Goal: Book appointment/travel/reservation

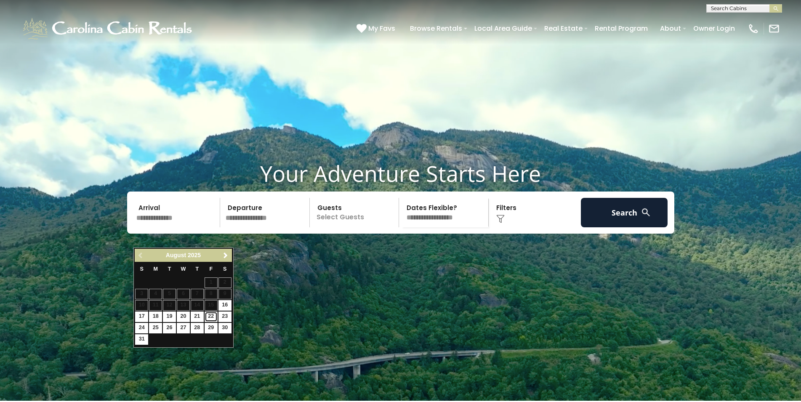
click at [213, 318] on link "22" at bounding box center [211, 317] width 13 height 11
type input "*******"
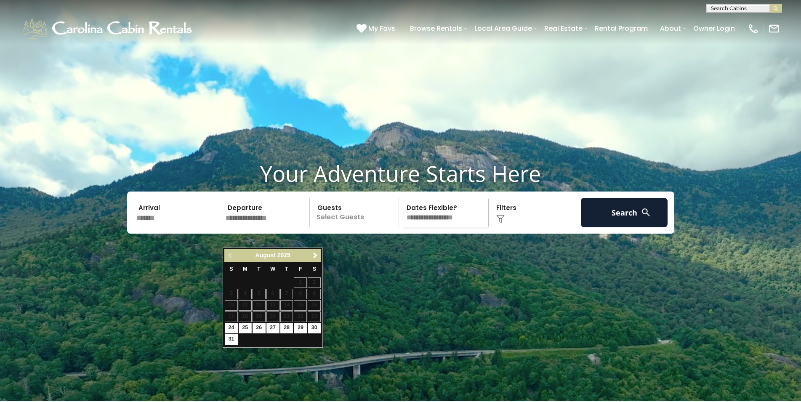
click at [238, 329] on td "24" at bounding box center [231, 328] width 14 height 11
type input "*******"
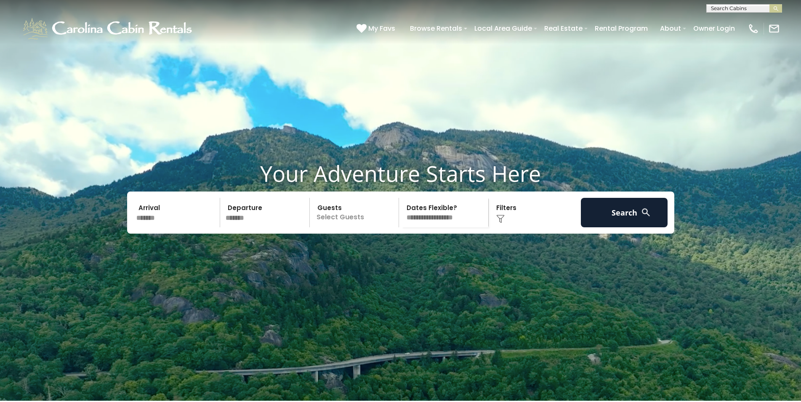
click at [357, 227] on p "Select Guests" at bounding box center [355, 212] width 87 height 29
click at [402, 252] on div "- 0 + +" at bounding box center [383, 248] width 43 height 10
drag, startPoint x: 402, startPoint y: 265, endPoint x: 396, endPoint y: 267, distance: 6.3
click at [396, 252] on div "- 0 + +" at bounding box center [383, 248] width 43 height 10
click at [396, 251] on span "+" at bounding box center [396, 247] width 3 height 8
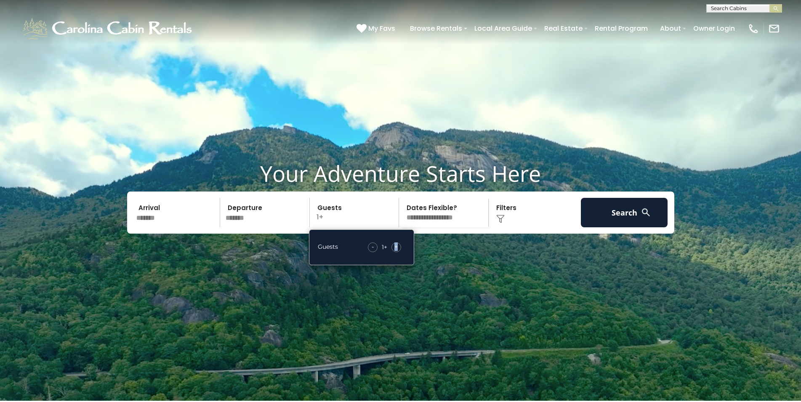
click at [396, 251] on span "+" at bounding box center [396, 247] width 3 height 8
click at [553, 227] on div "Click to Choose" at bounding box center [534, 212] width 87 height 29
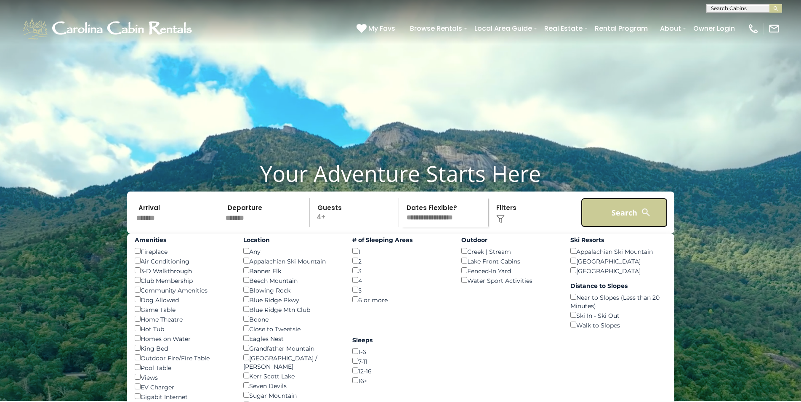
click at [607, 227] on button "Search" at bounding box center [624, 212] width 87 height 29
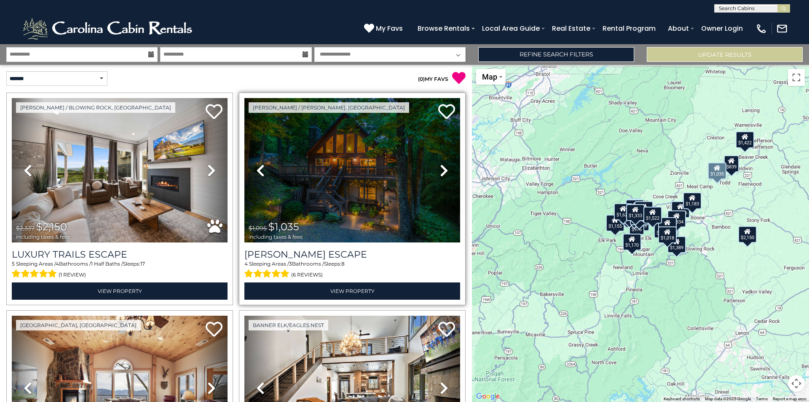
click at [441, 168] on icon at bounding box center [444, 170] width 8 height 13
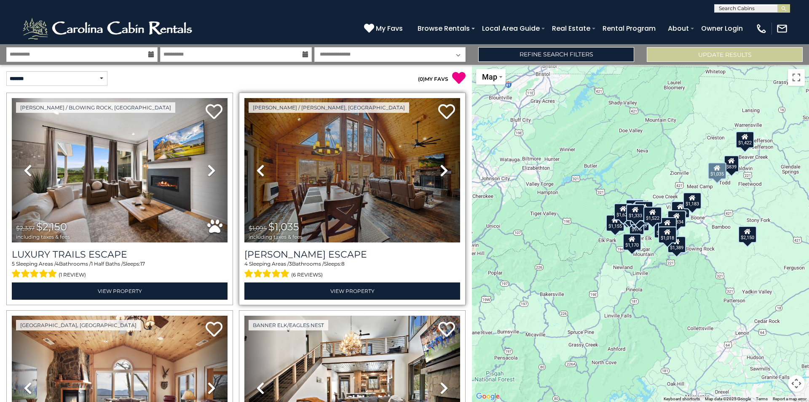
click at [441, 168] on icon at bounding box center [444, 170] width 8 height 13
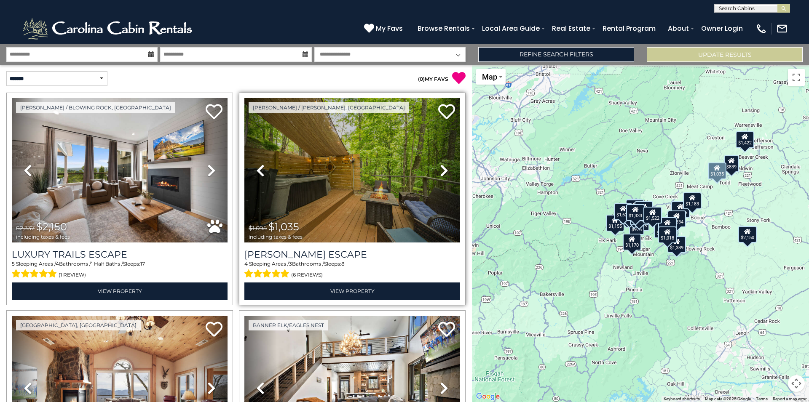
click at [441, 168] on icon at bounding box center [444, 170] width 8 height 13
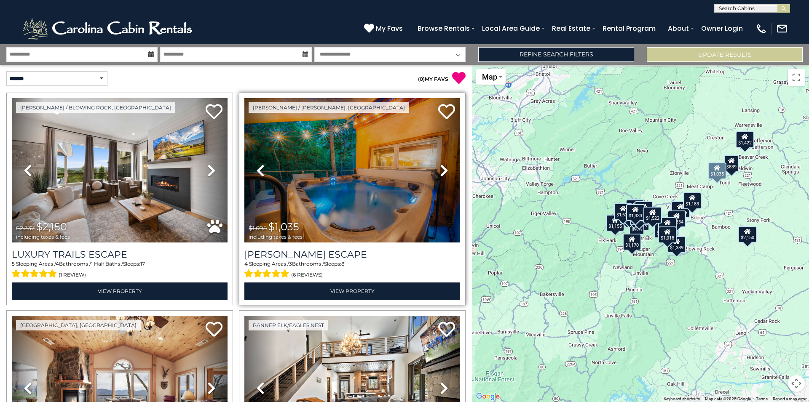
click at [441, 168] on icon at bounding box center [444, 170] width 8 height 13
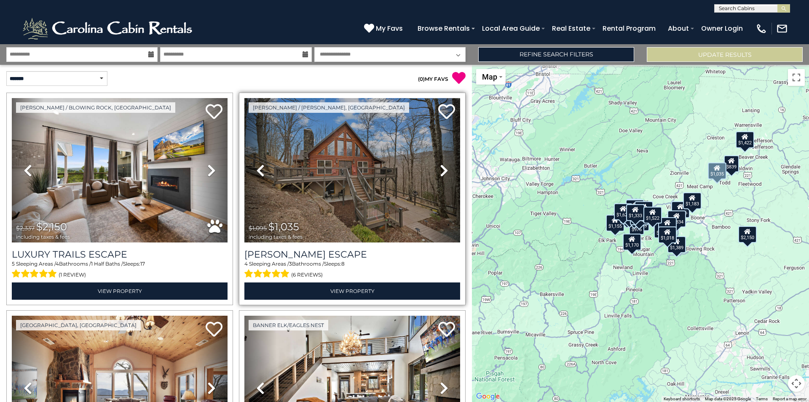
click at [441, 168] on icon at bounding box center [444, 170] width 8 height 13
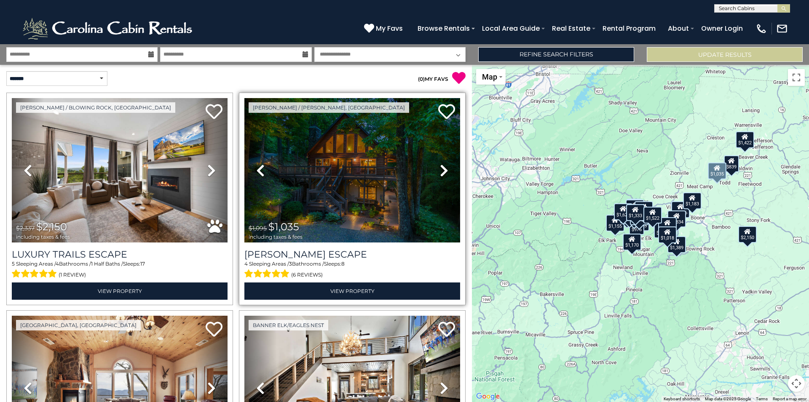
click at [441, 168] on icon at bounding box center [444, 170] width 8 height 13
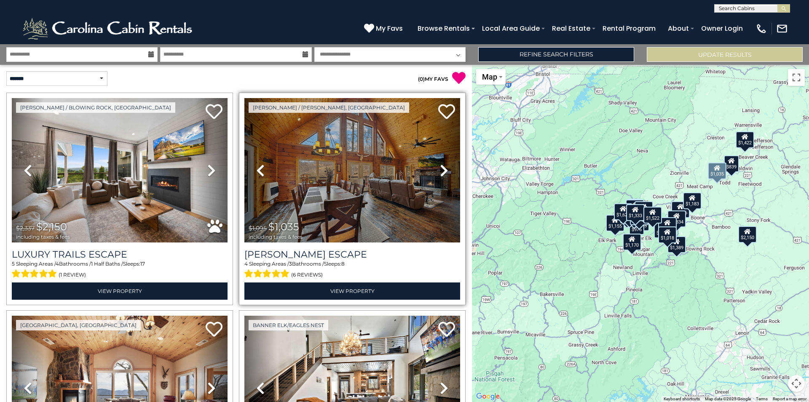
click at [441, 168] on icon at bounding box center [444, 170] width 8 height 13
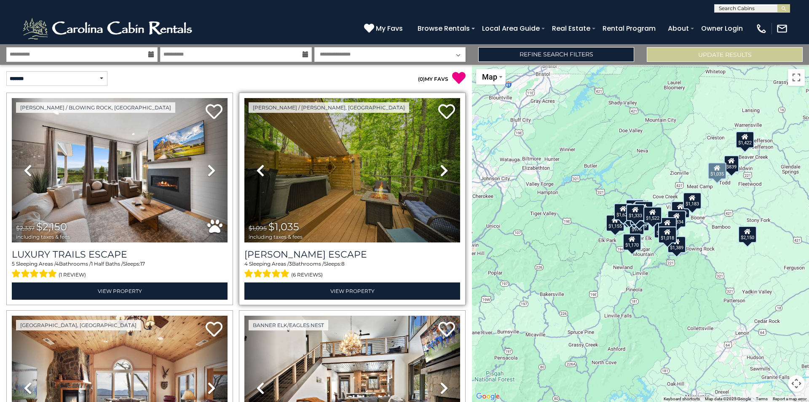
click at [441, 168] on icon at bounding box center [444, 170] width 8 height 13
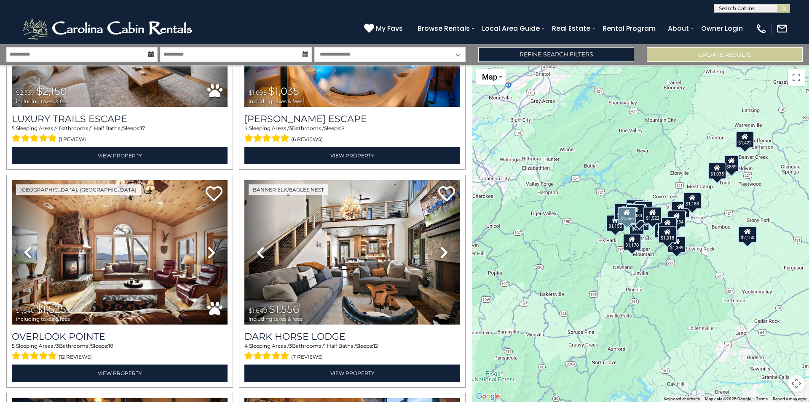
scroll to position [136, 0]
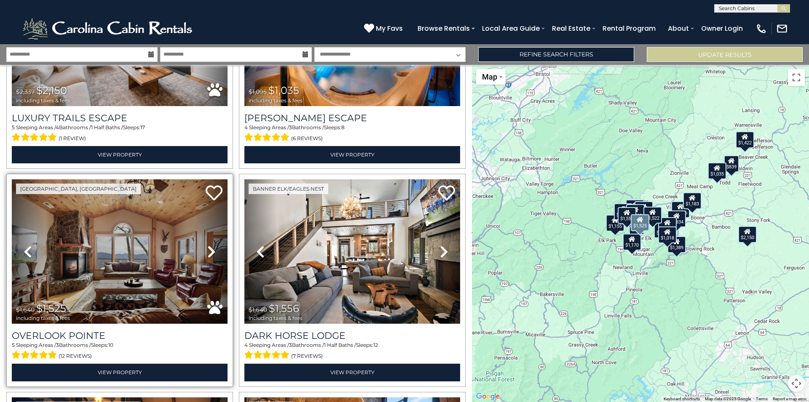
click at [213, 251] on icon at bounding box center [211, 251] width 8 height 13
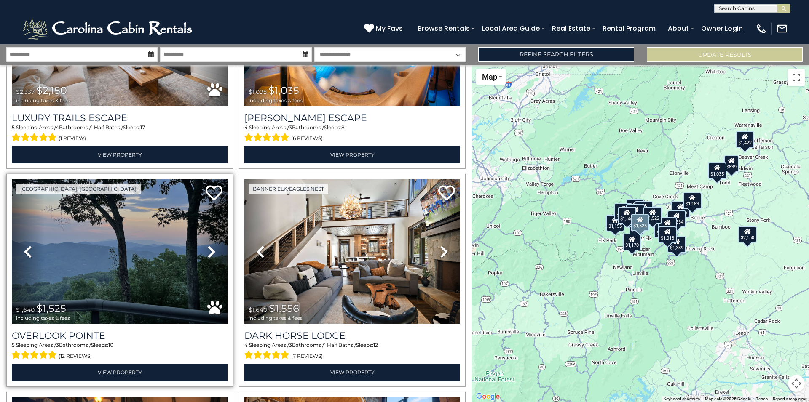
click at [213, 251] on icon at bounding box center [211, 251] width 8 height 13
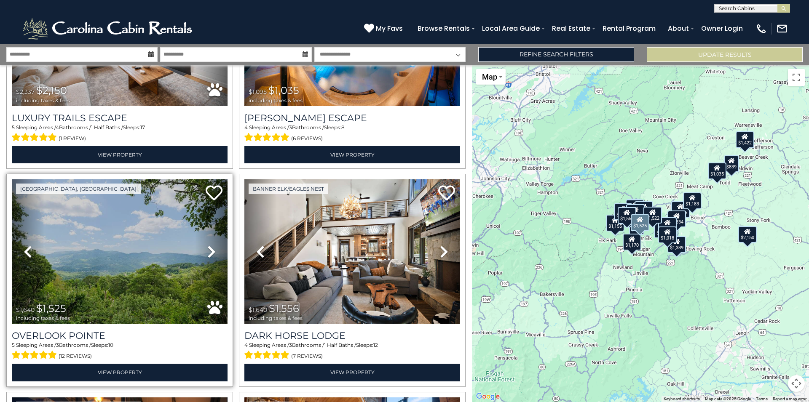
click at [213, 251] on icon at bounding box center [211, 251] width 8 height 13
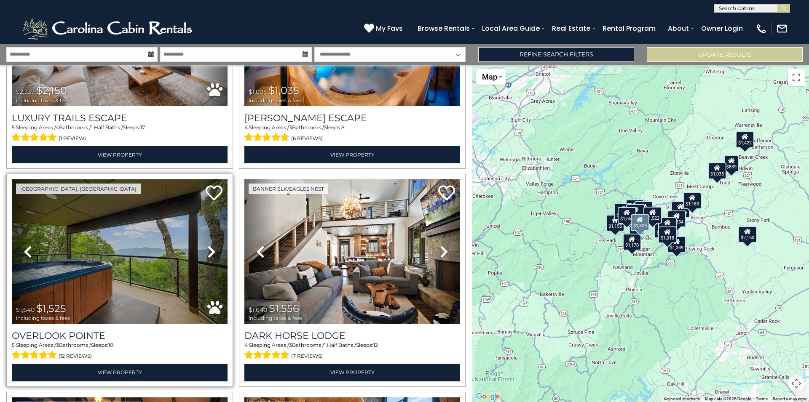
click at [213, 251] on icon at bounding box center [211, 251] width 8 height 13
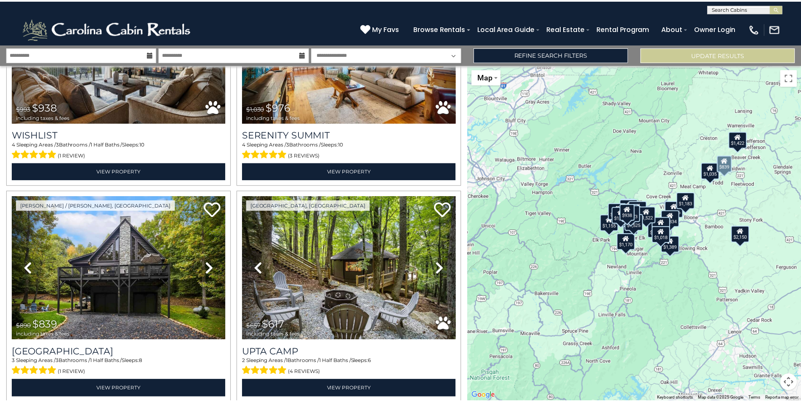
scroll to position [819, 0]
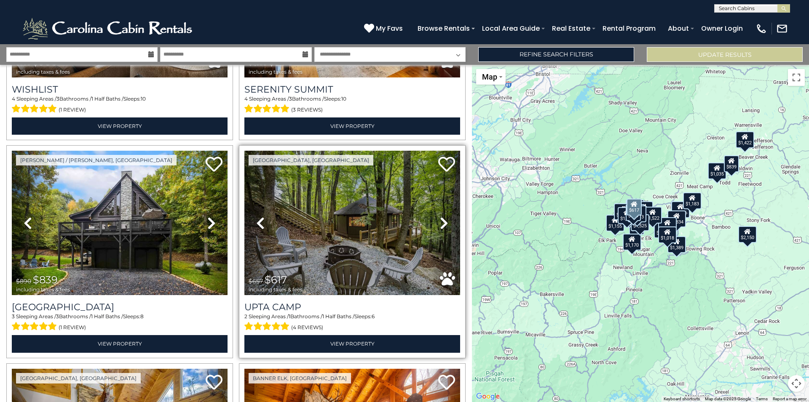
click at [441, 217] on icon at bounding box center [444, 222] width 8 height 13
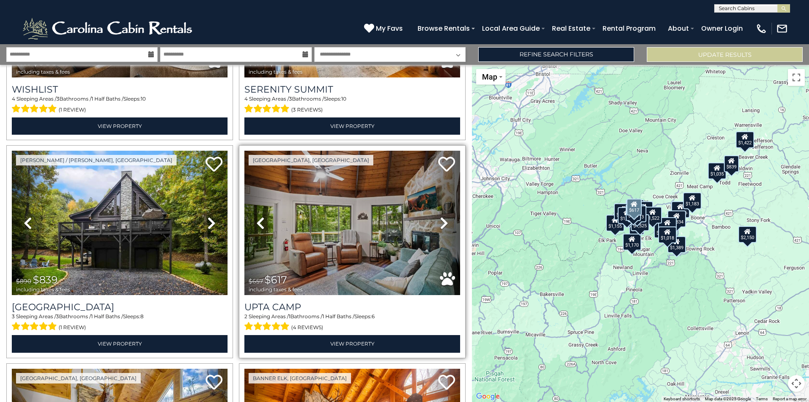
click at [441, 217] on icon at bounding box center [444, 222] width 8 height 13
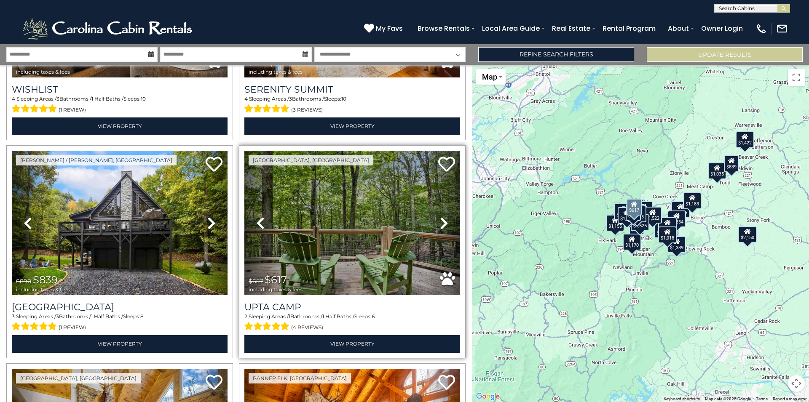
click at [441, 217] on icon at bounding box center [444, 222] width 8 height 13
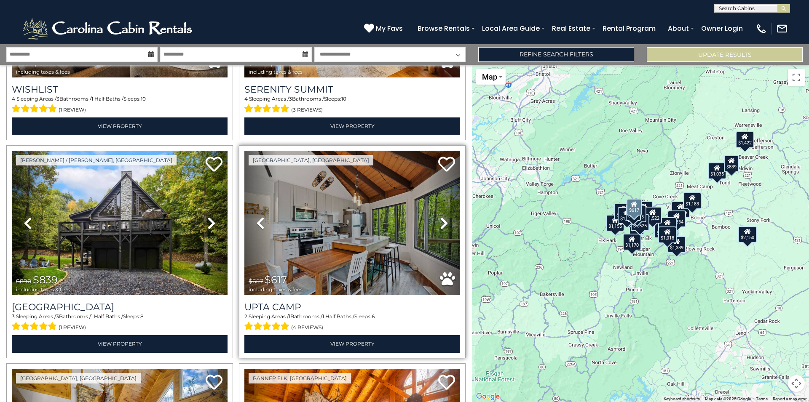
click at [442, 217] on icon at bounding box center [444, 222] width 8 height 13
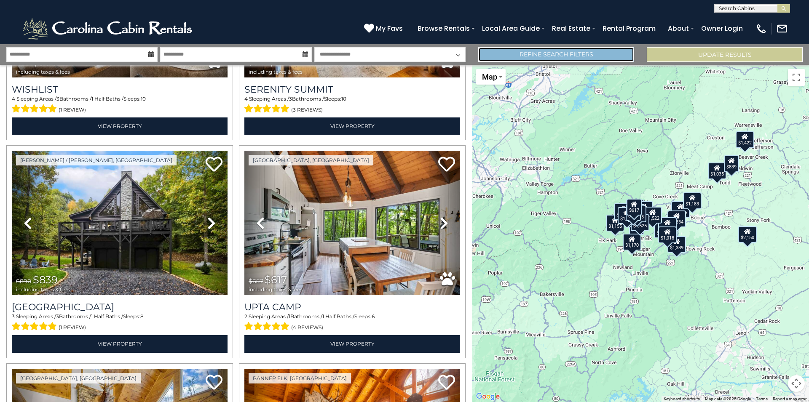
click at [575, 51] on link "Refine Search Filters" at bounding box center [556, 54] width 156 height 15
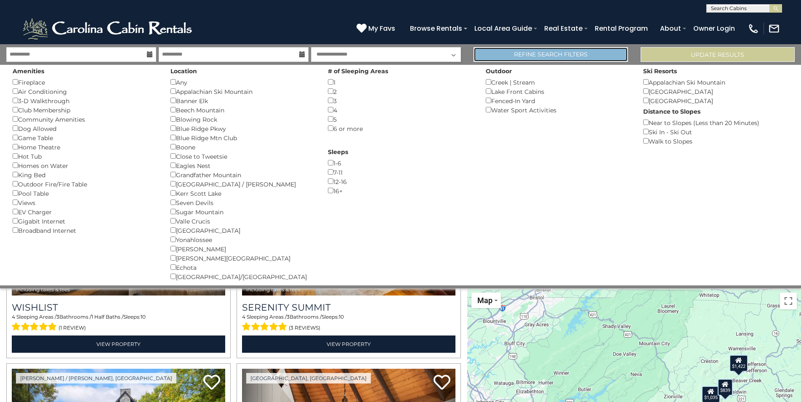
scroll to position [814, 0]
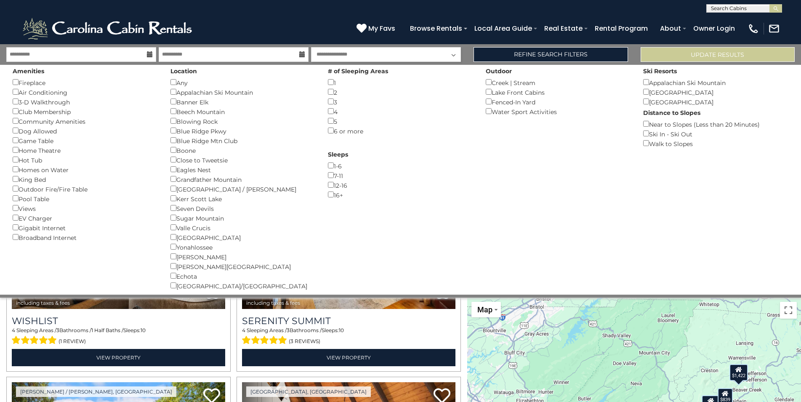
click at [231, 314] on div "[GEOGRAPHIC_DATA], [GEOGRAPHIC_DATA] Previous" at bounding box center [118, 265] width 230 height 211
